Goal: Information Seeking & Learning: Learn about a topic

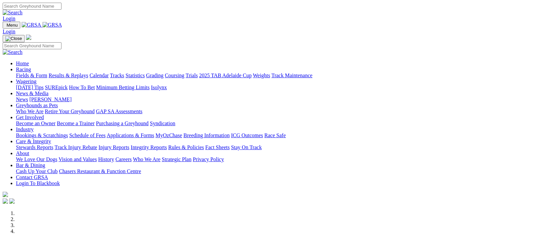
click at [25, 72] on link "Fields & Form" at bounding box center [31, 75] width 31 height 6
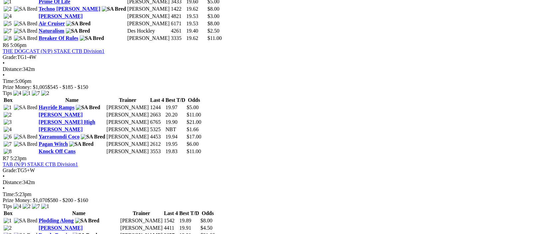
scroll to position [650, 0]
